Goal: Check status

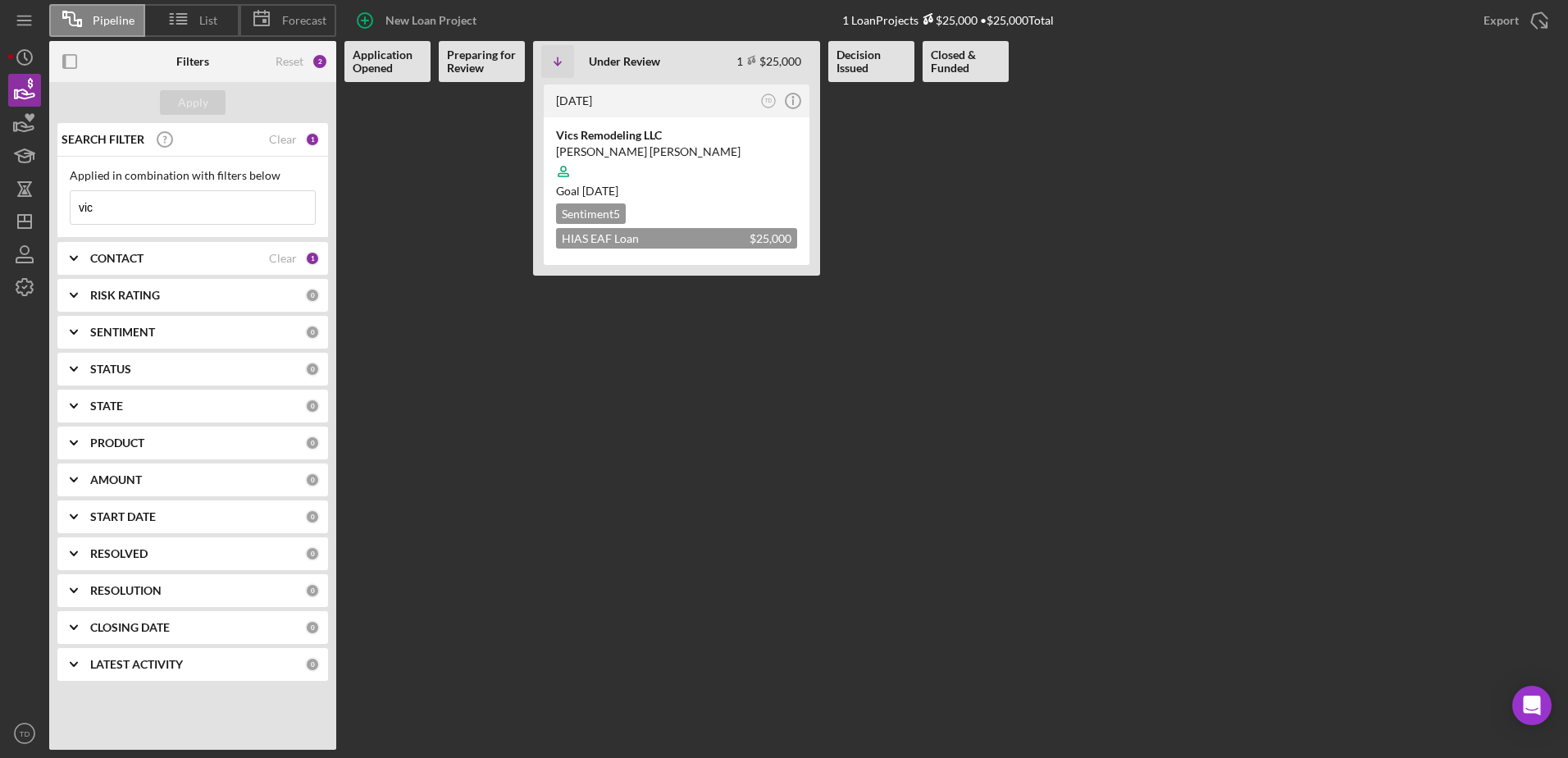
click at [135, 197] on input "vic" at bounding box center [193, 207] width 244 height 33
drag, startPoint x: 123, startPoint y: 203, endPoint x: 25, endPoint y: 218, distance: 99.1
click at [25, 218] on div "Pipeline List Forecast New Loan Project 1 Loan Projects $25,000 • $25,000 Total…" at bounding box center [783, 375] width 1551 height 749
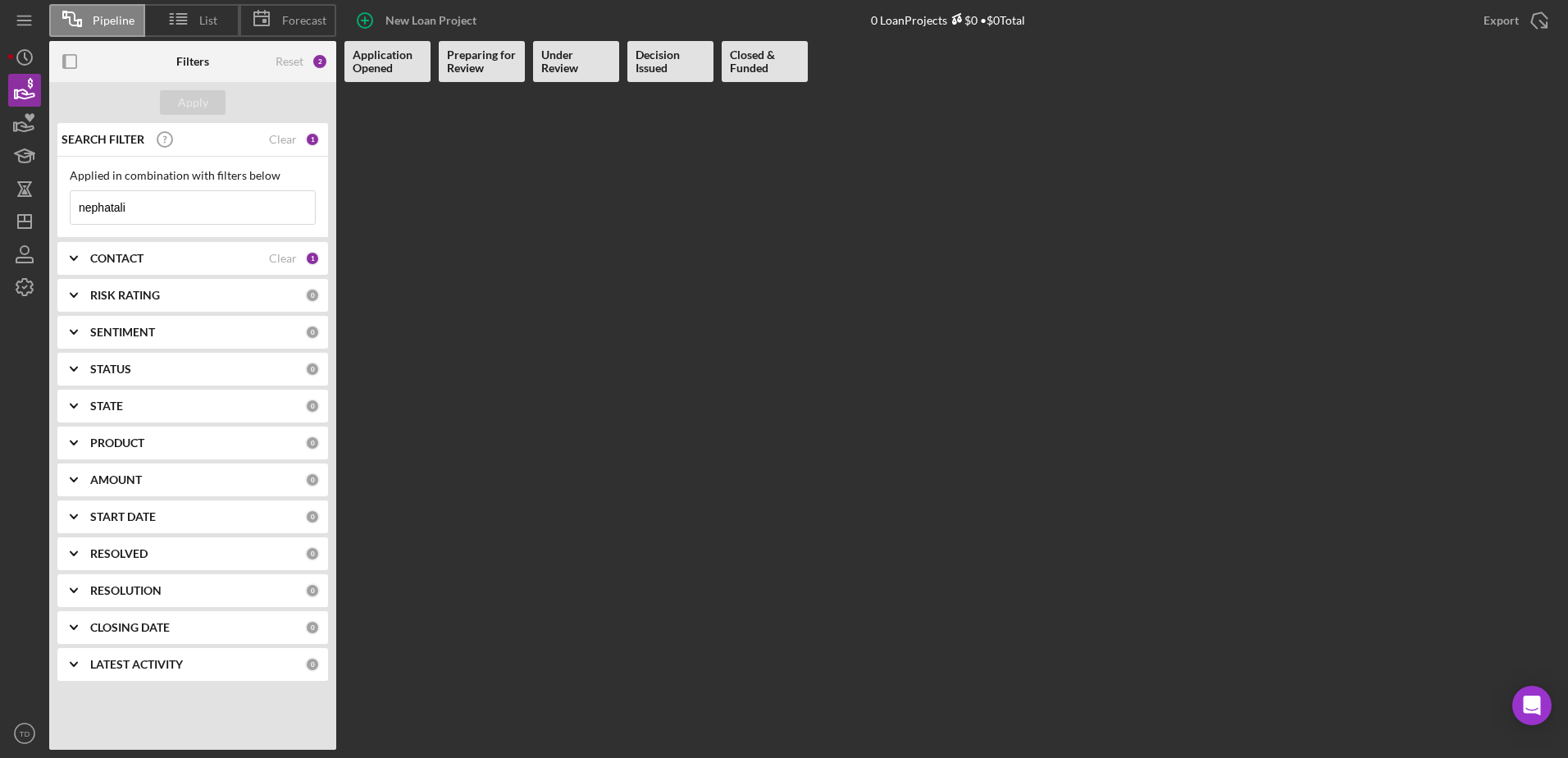
type input "nephatalie"
drag, startPoint x: 156, startPoint y: 217, endPoint x: 30, endPoint y: 214, distance: 126.0
click at [30, 214] on div "Pipeline List Forecast New Loan Project 0 Loan Projects $0 • $0 Total Export Ic…" at bounding box center [783, 375] width 1551 height 749
click at [497, 293] on Review at bounding box center [482, 416] width 86 height 667
click at [180, 111] on div "Apply" at bounding box center [193, 103] width 30 height 24
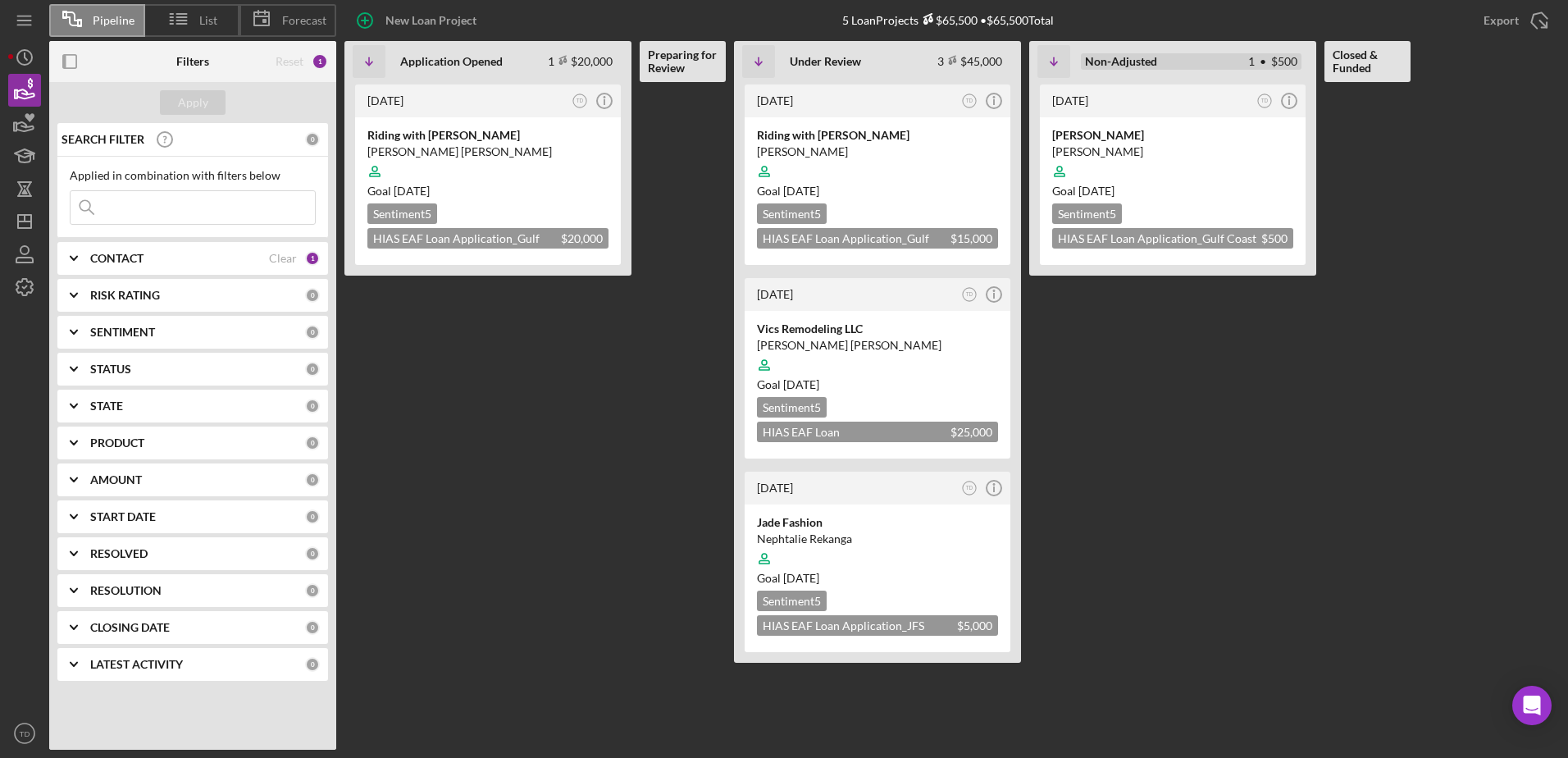
click at [1178, 56] on div "Non-Adjusted 1 • $500" at bounding box center [1191, 61] width 220 height 17
click at [1092, 67] on b "Non-Adjusted" at bounding box center [1120, 61] width 72 height 13
click at [1098, 61] on b "Non-Adjusted" at bounding box center [1120, 61] width 72 height 13
click at [1286, 101] on icon "Icon/Info" at bounding box center [1288, 100] width 41 height 41
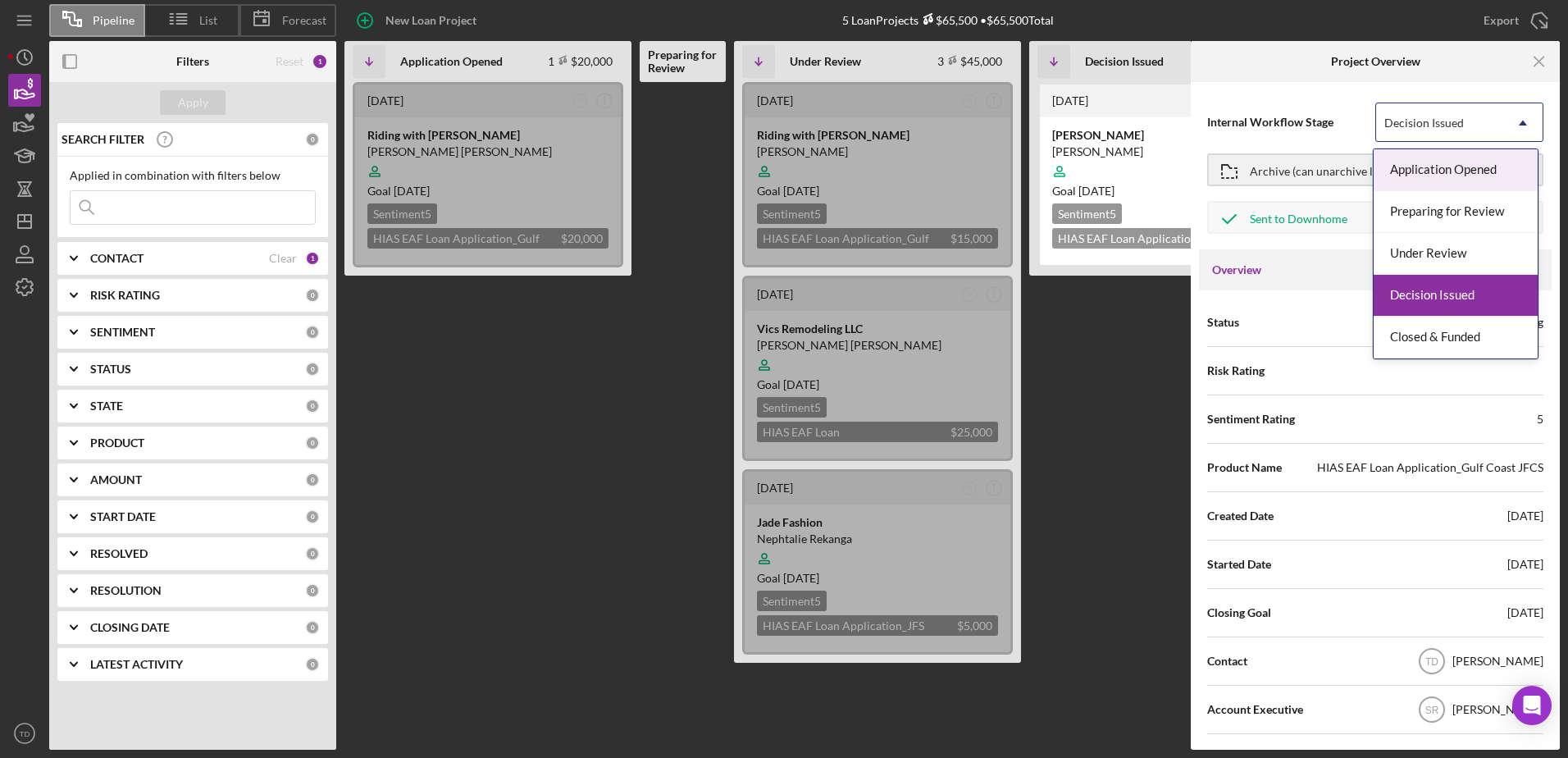
click at [1475, 120] on div "Decision Issued" at bounding box center [1439, 123] width 127 height 37
click at [1458, 340] on div "Closed & Funded" at bounding box center [1456, 337] width 164 height 42
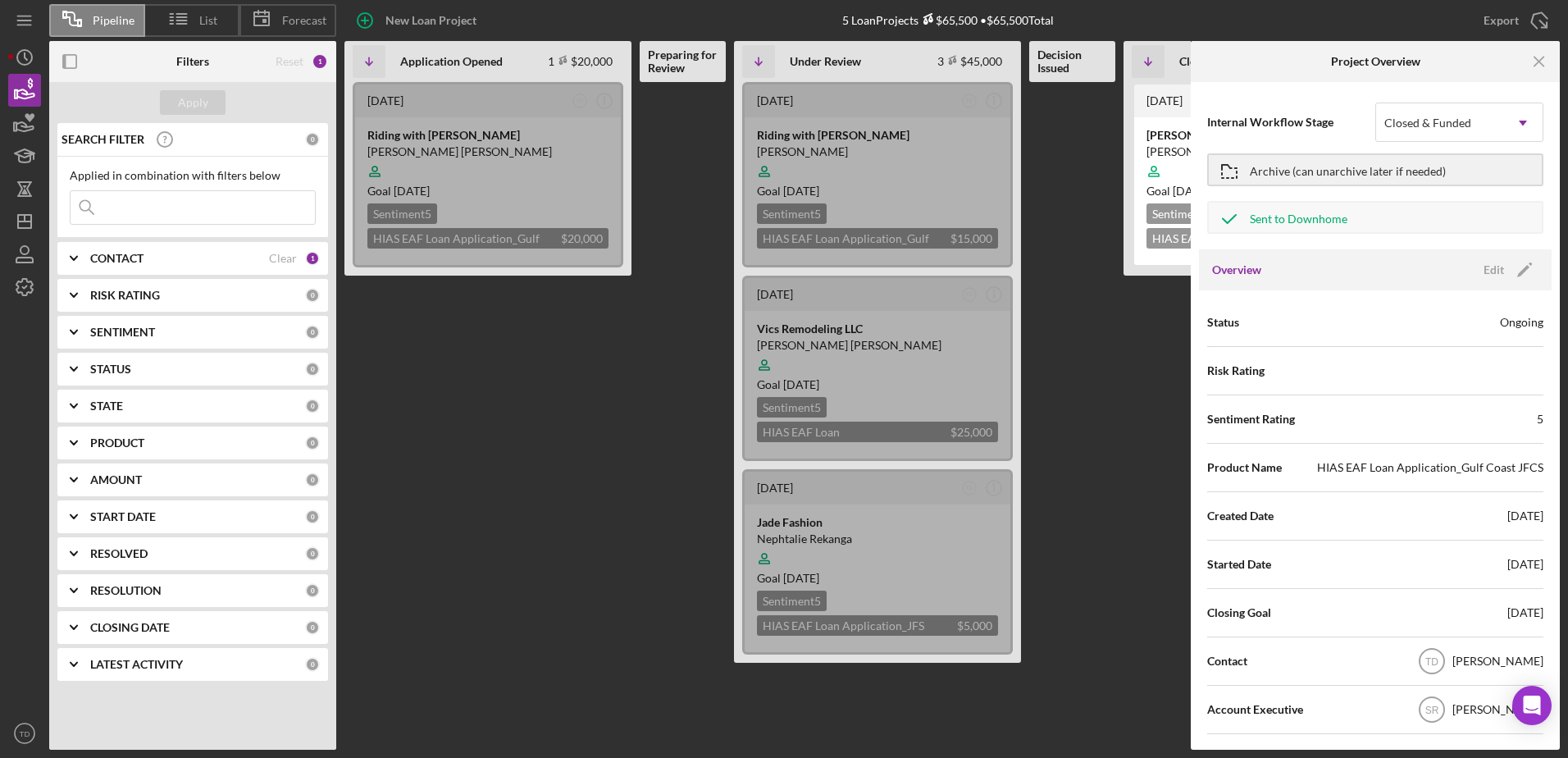
click at [1494, 320] on div "Status Ongoing" at bounding box center [1375, 321] width 336 height 41
click at [1498, 255] on div "Overview Edit Icon/Edit" at bounding box center [1375, 269] width 353 height 41
click at [1490, 266] on div "Edit" at bounding box center [1494, 270] width 21 height 24
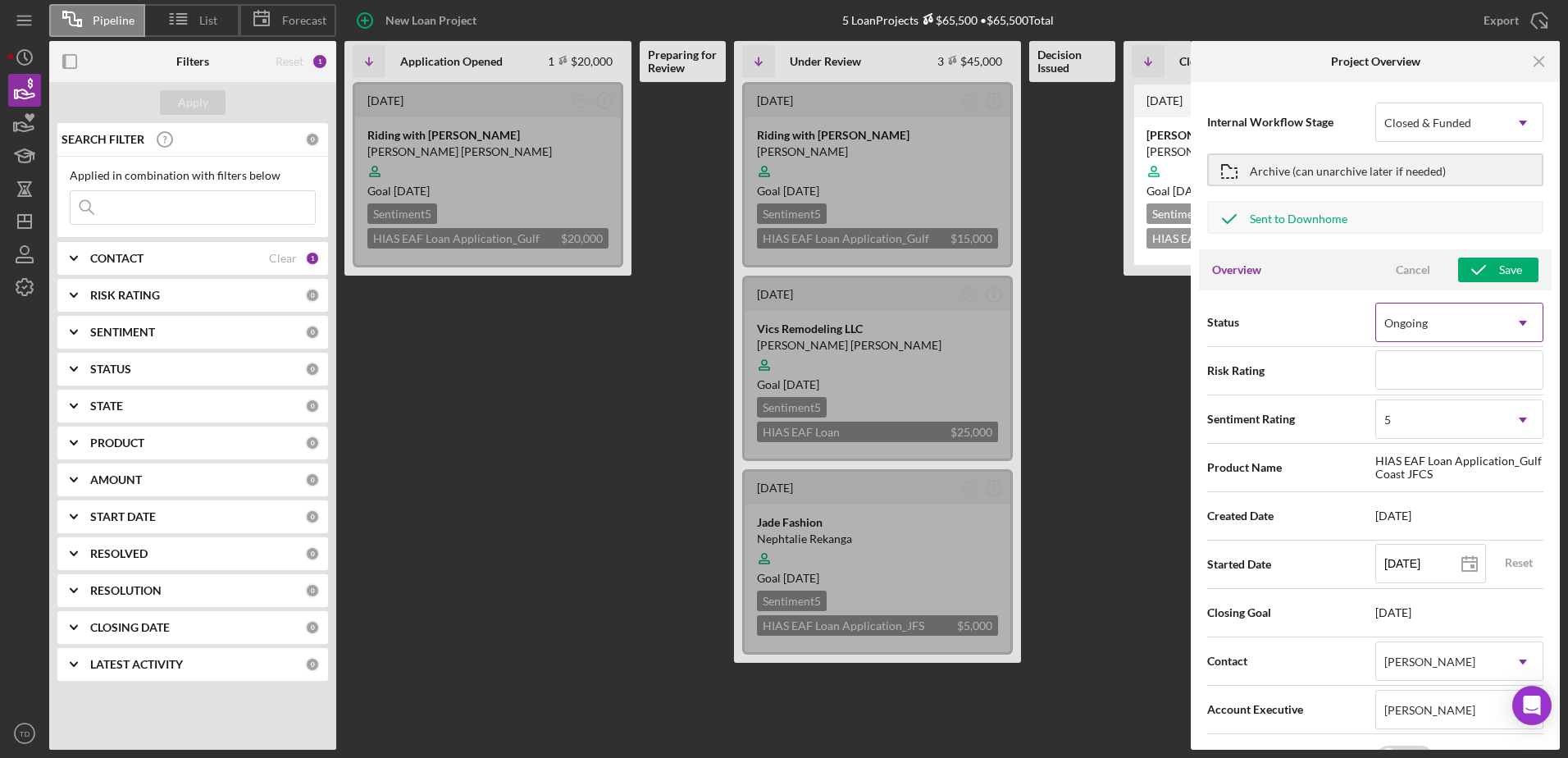
click at [1485, 321] on div "Ongoing" at bounding box center [1439, 322] width 127 height 37
click at [1288, 301] on div "Status Ongoing Icon/Dropdown Arrow" at bounding box center [1375, 321] width 336 height 41
click at [1499, 263] on div "Save" at bounding box center [1511, 270] width 23 height 24
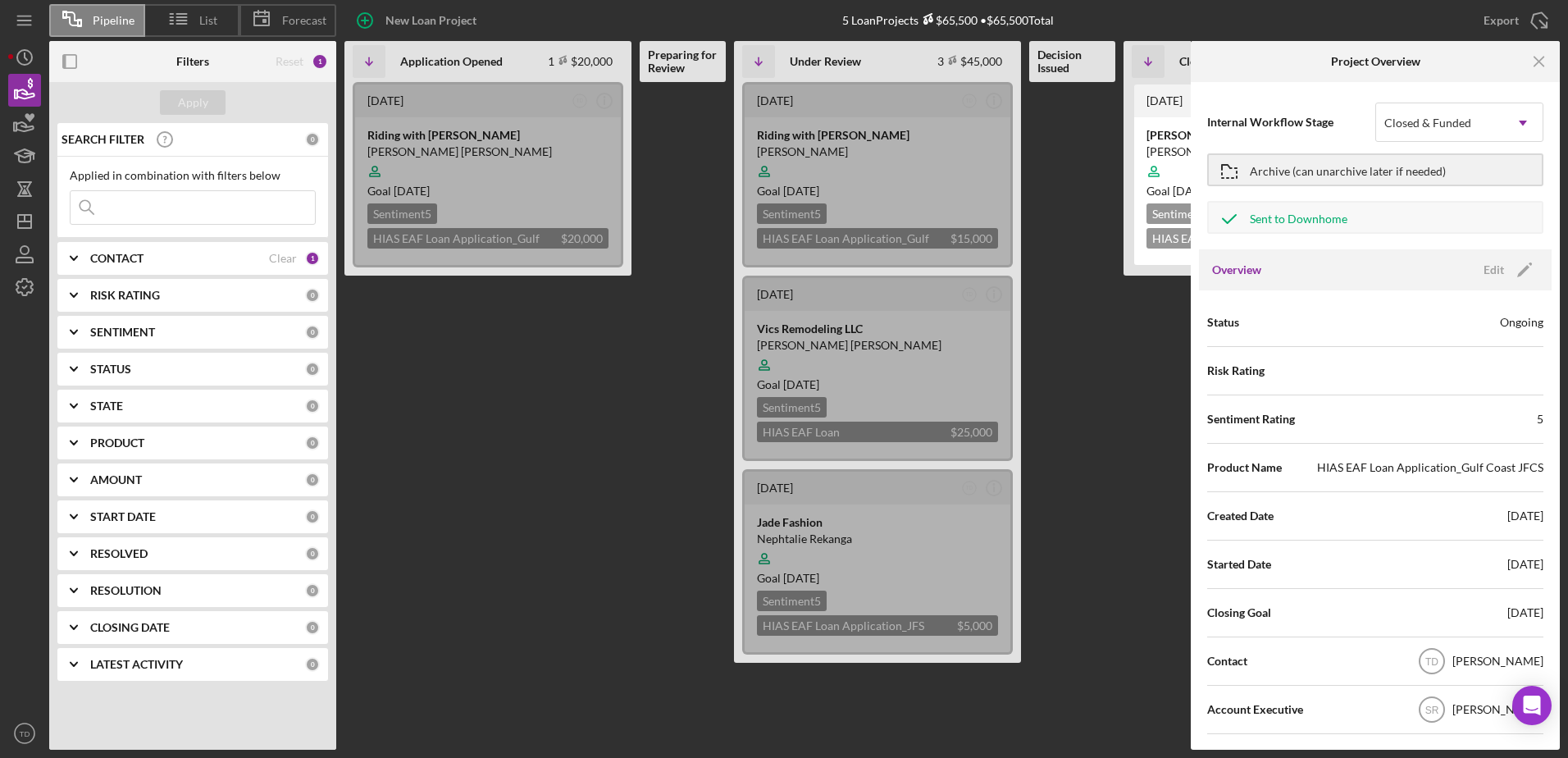
click at [671, 361] on Review at bounding box center [682, 416] width 86 height 667
click at [278, 259] on div "Clear" at bounding box center [283, 258] width 28 height 13
click at [232, 255] on div "CONTACT" at bounding box center [198, 258] width 215 height 13
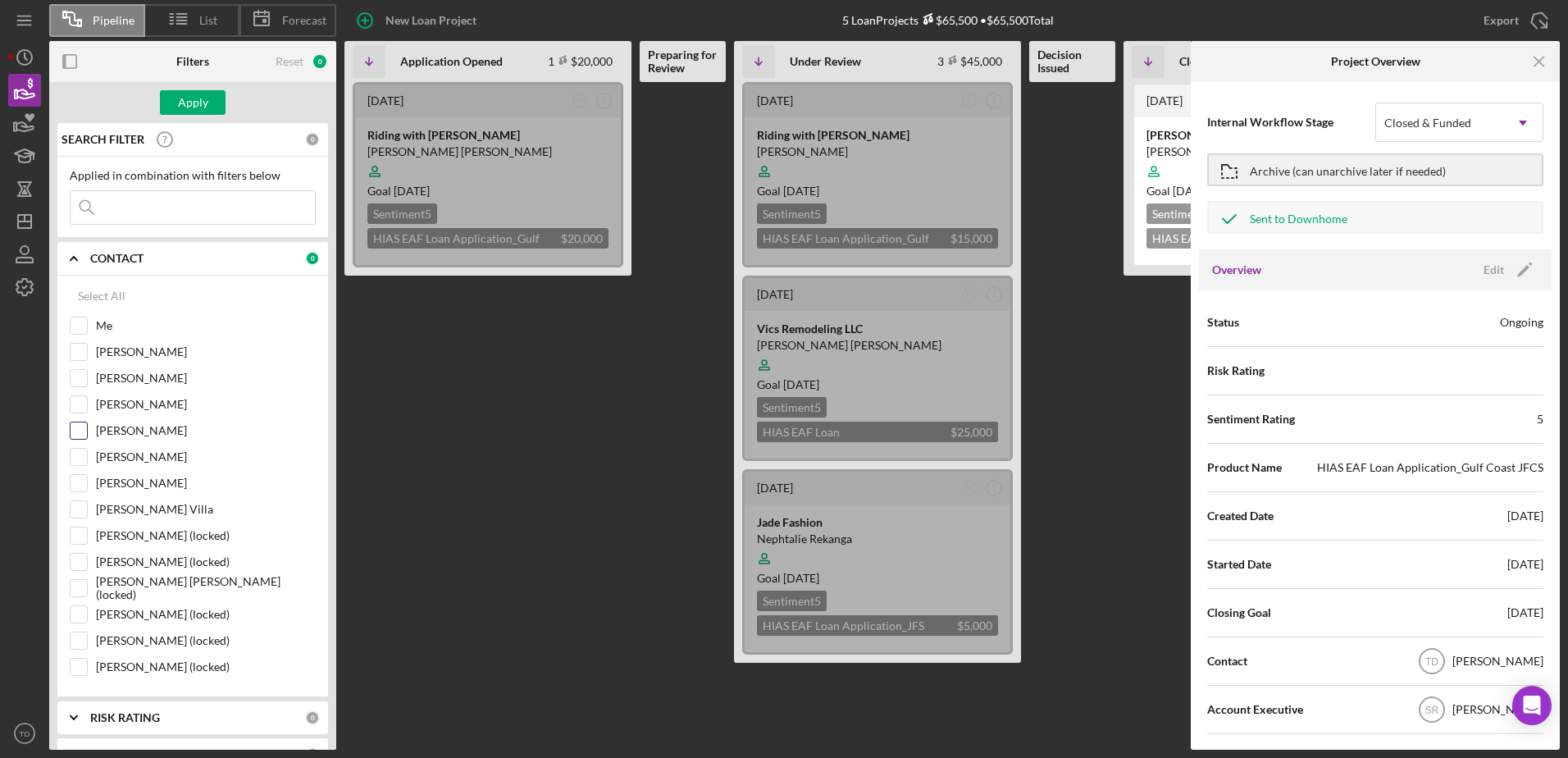
click at [83, 436] on input "[PERSON_NAME]" at bounding box center [78, 430] width 17 height 17
checkbox input "true"
click at [193, 112] on div "Apply" at bounding box center [193, 103] width 30 height 24
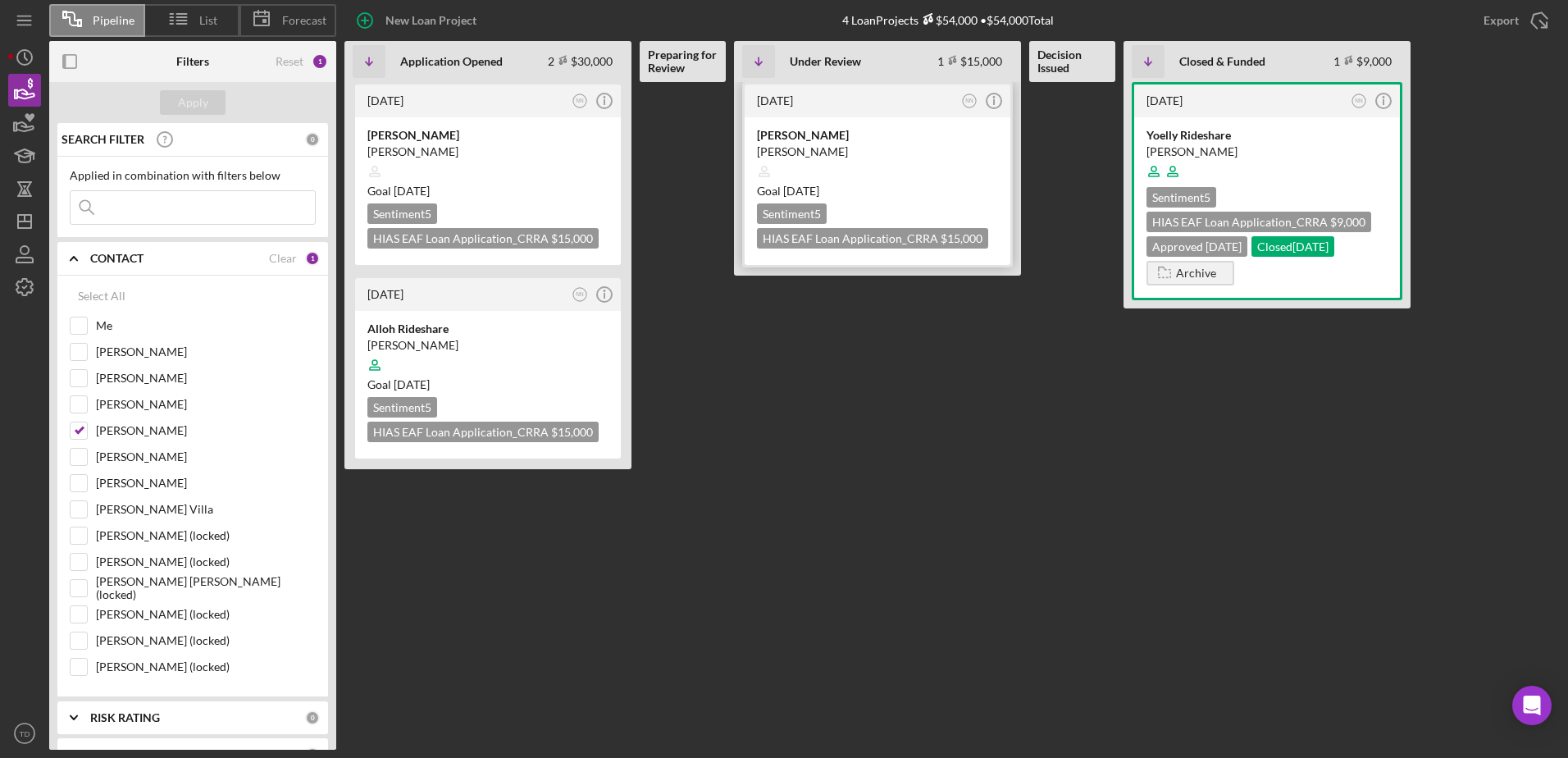
click at [788, 124] on div "[PERSON_NAME] [PERSON_NAME] Goal [DATE] Sentiment 5 HIAS EAF Loan Application_C…" at bounding box center [877, 191] width 266 height 147
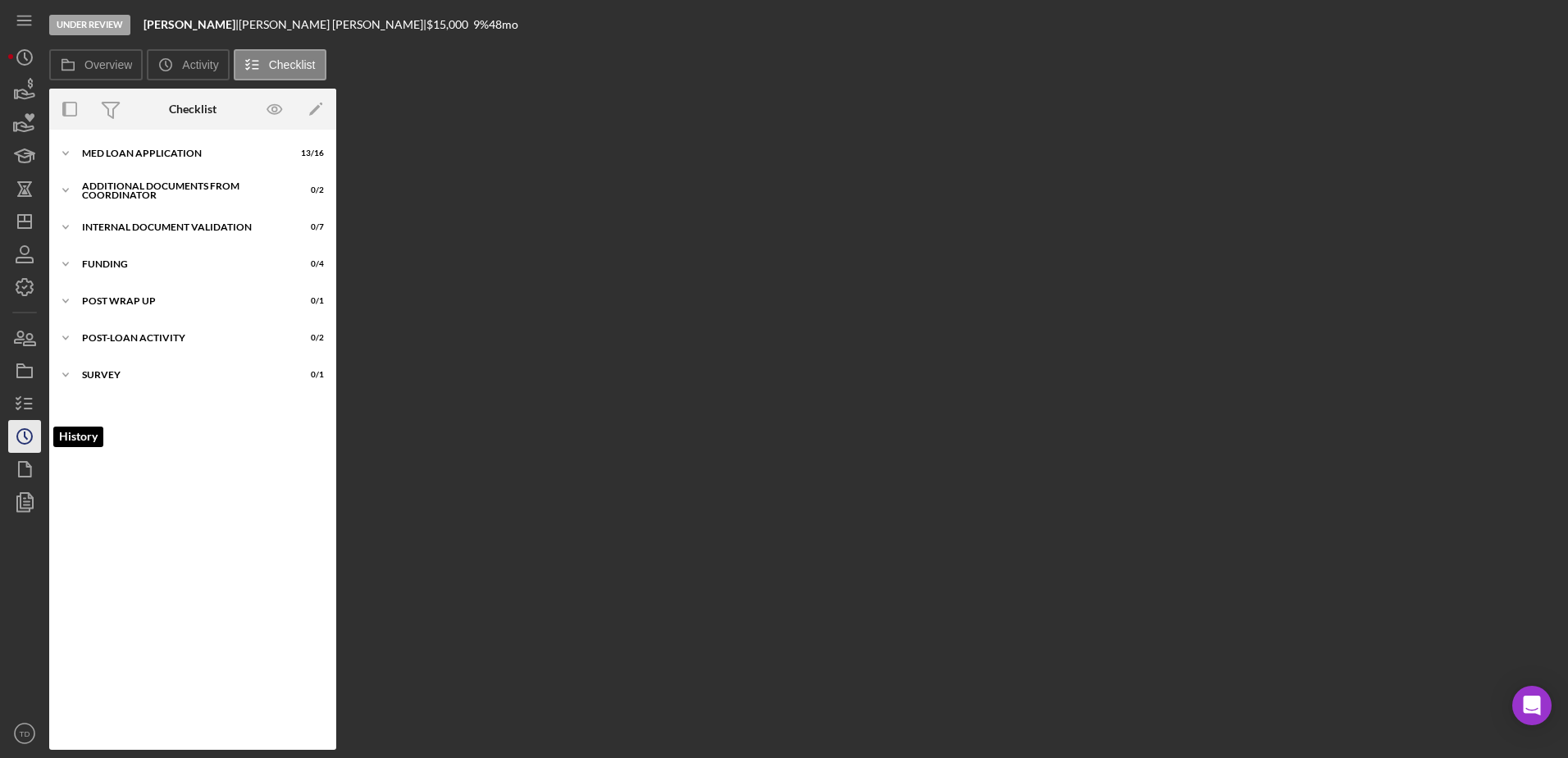
click at [31, 439] on circle "button" at bounding box center [24, 436] width 15 height 15
